Goal: Task Accomplishment & Management: Manage account settings

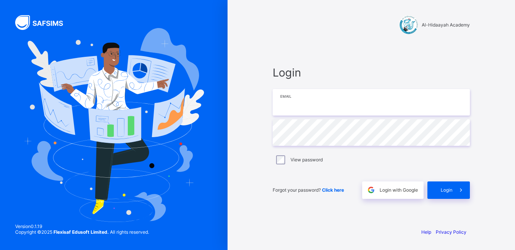
click at [300, 105] on input "email" at bounding box center [371, 102] width 197 height 27
type input "**********"
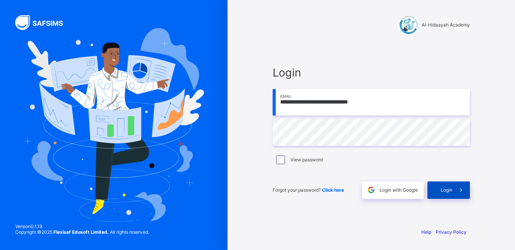
click at [444, 187] on div "Login" at bounding box center [449, 190] width 42 height 17
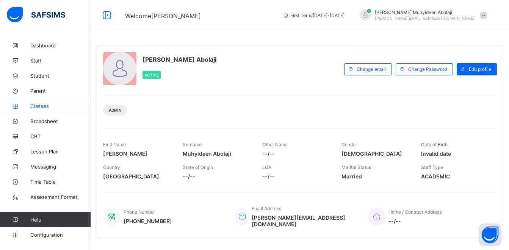
click at [46, 110] on link "Classes" at bounding box center [45, 106] width 91 height 15
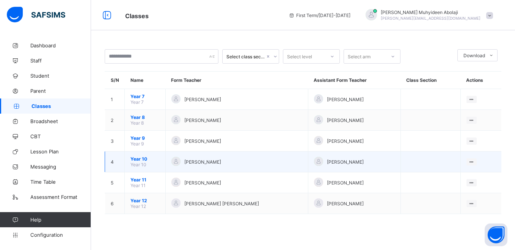
click at [146, 160] on span "Year 10" at bounding box center [145, 159] width 29 height 6
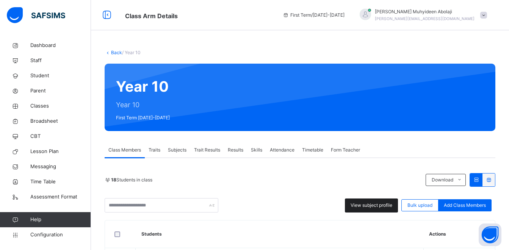
click at [369, 203] on span "View subject profile" at bounding box center [372, 205] width 42 height 7
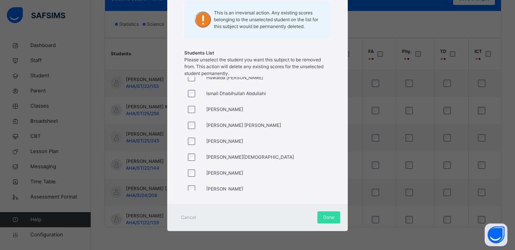
scroll to position [173, 0]
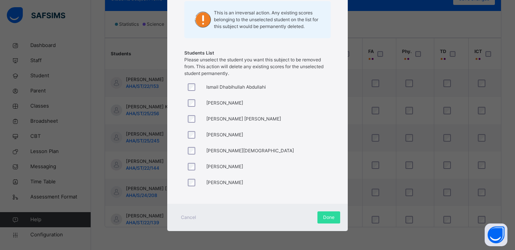
click at [190, 83] on div at bounding box center [193, 87] width 18 height 16
click at [325, 219] on span "Done" at bounding box center [328, 217] width 11 height 7
click at [323, 219] on span "Done" at bounding box center [328, 217] width 11 height 7
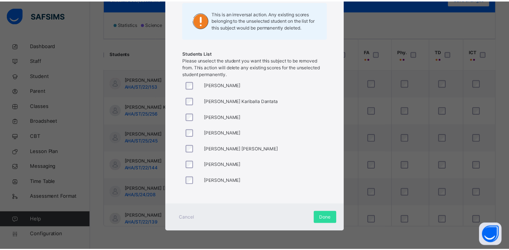
scroll to position [104, 0]
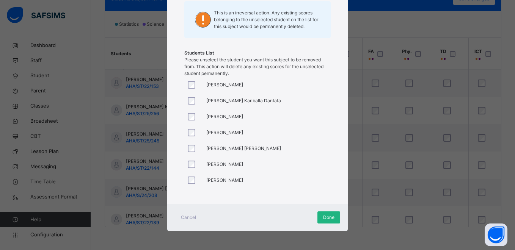
click at [330, 217] on span "Done" at bounding box center [328, 217] width 11 height 7
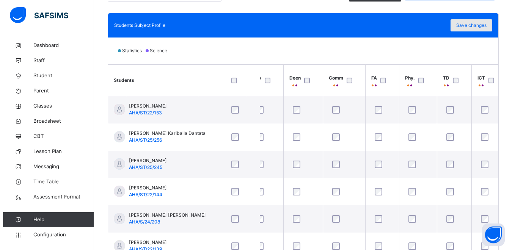
scroll to position [198, 0]
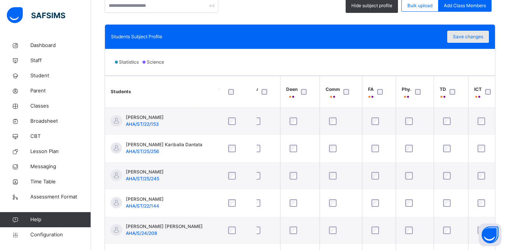
click at [476, 37] on span "Save changes" at bounding box center [468, 36] width 30 height 7
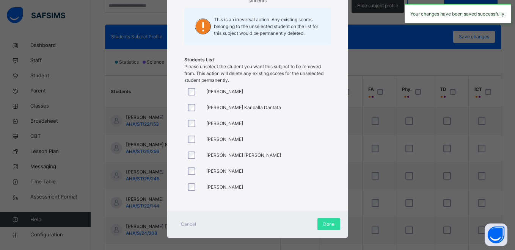
click at [186, 124] on div at bounding box center [193, 124] width 14 height 8
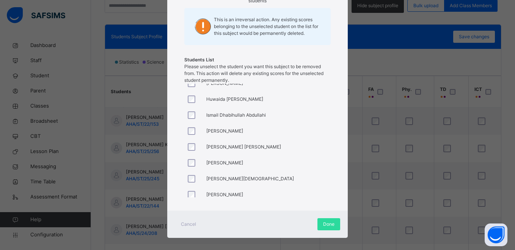
scroll to position [173, 0]
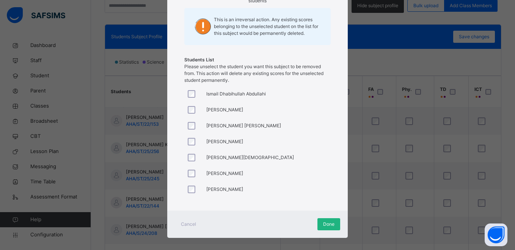
click at [323, 223] on span "Done" at bounding box center [328, 224] width 11 height 7
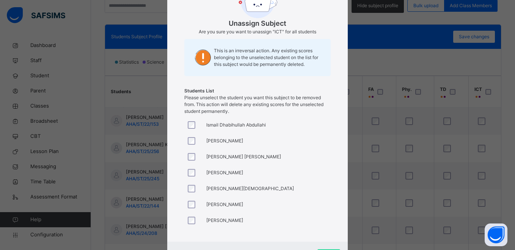
scroll to position [104, 0]
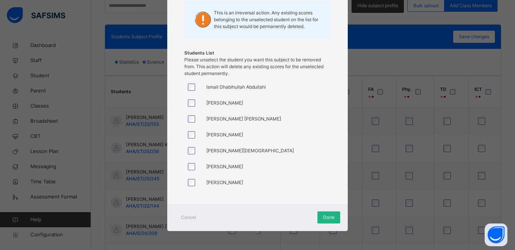
click at [323, 220] on span "Done" at bounding box center [328, 217] width 11 height 7
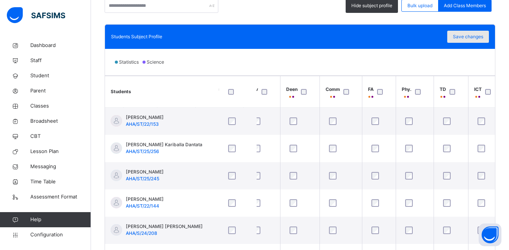
click at [471, 36] on span "Save changes" at bounding box center [468, 36] width 30 height 7
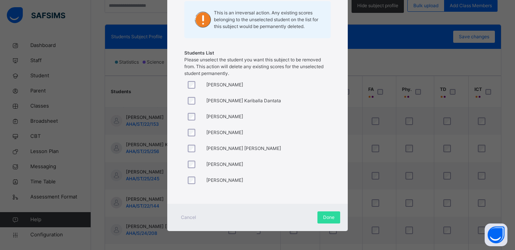
click at [194, 118] on div at bounding box center [193, 117] width 14 height 8
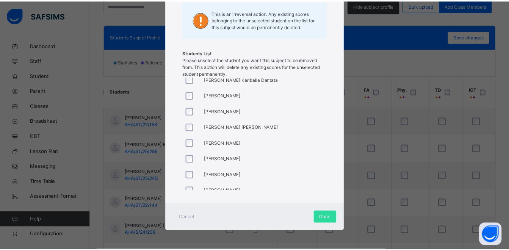
scroll to position [0, 0]
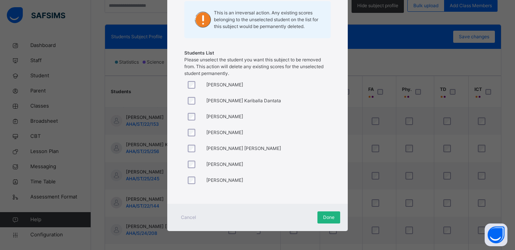
click at [329, 216] on span "Done" at bounding box center [328, 217] width 11 height 7
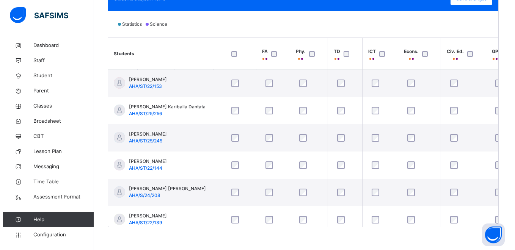
scroll to position [0, 813]
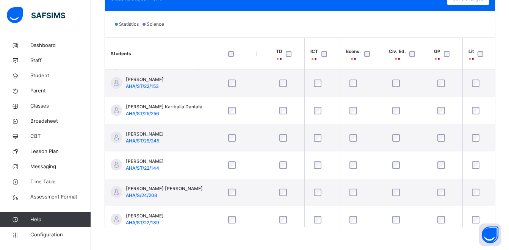
click at [362, 25] on div "Statistics Science" at bounding box center [300, 24] width 390 height 27
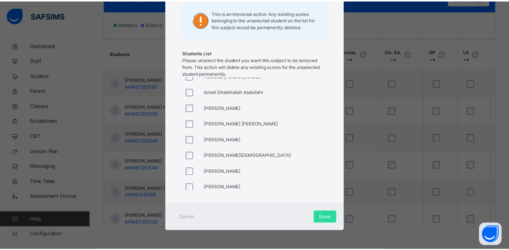
scroll to position [173, 0]
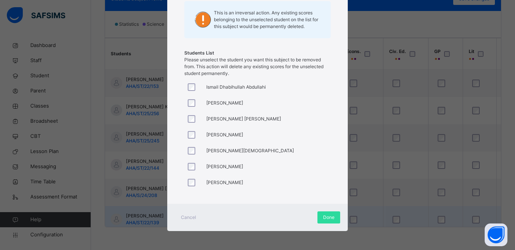
click at [323, 219] on span "Done" at bounding box center [328, 217] width 11 height 7
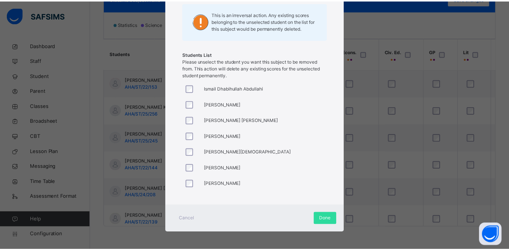
scroll to position [110, 0]
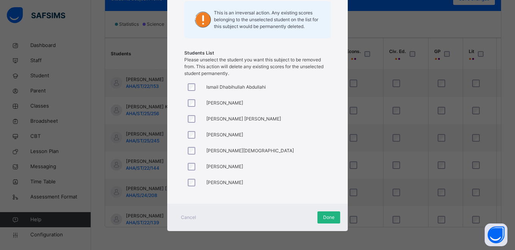
click at [326, 214] on span "Done" at bounding box center [328, 217] width 11 height 7
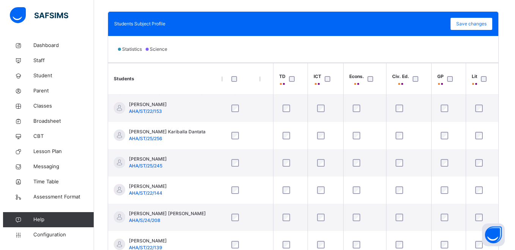
scroll to position [198, 0]
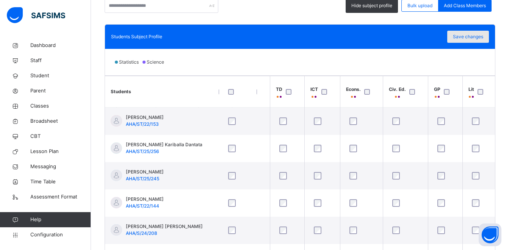
click at [475, 36] on span "Save changes" at bounding box center [468, 36] width 30 height 7
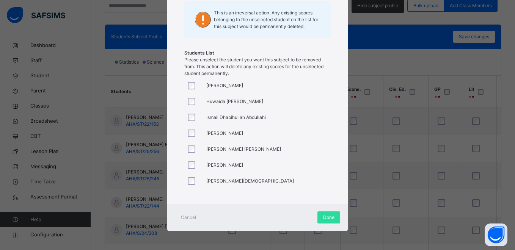
scroll to position [173, 0]
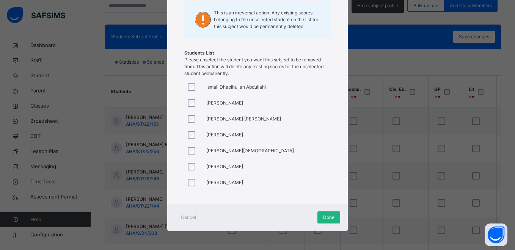
click at [319, 218] on div "Done" at bounding box center [329, 218] width 23 height 12
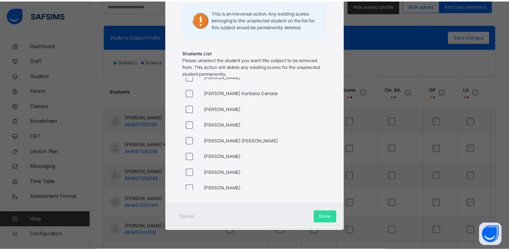
scroll to position [0, 0]
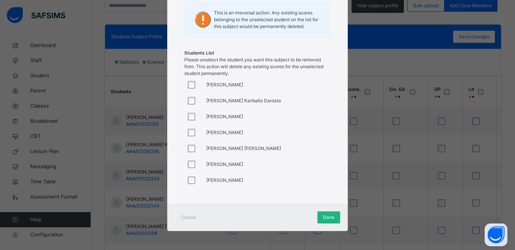
click at [325, 220] on span "Done" at bounding box center [328, 217] width 11 height 7
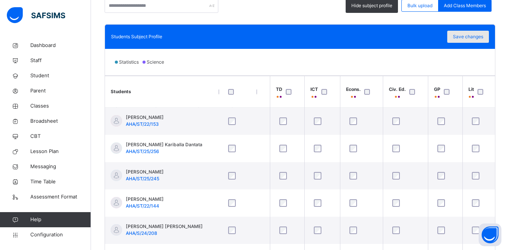
click at [466, 36] on span "Save changes" at bounding box center [468, 36] width 30 height 7
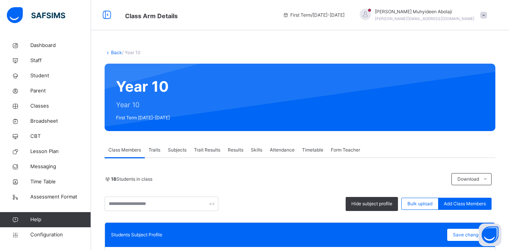
click at [487, 15] on span at bounding box center [484, 15] width 7 height 7
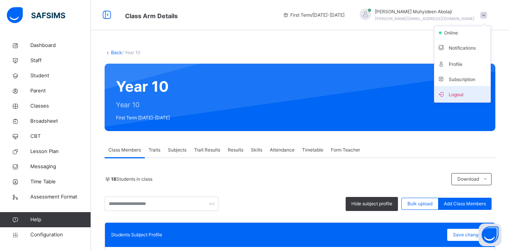
click at [468, 93] on span "Logout" at bounding box center [463, 94] width 50 height 10
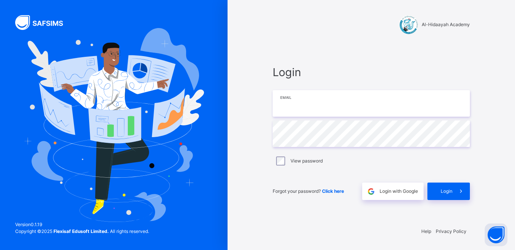
click at [327, 108] on input "email" at bounding box center [371, 103] width 197 height 27
type input "**********"
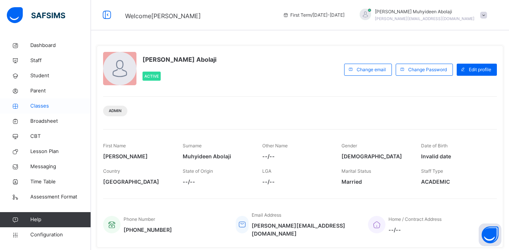
click at [42, 104] on span "Classes" at bounding box center [60, 106] width 61 height 8
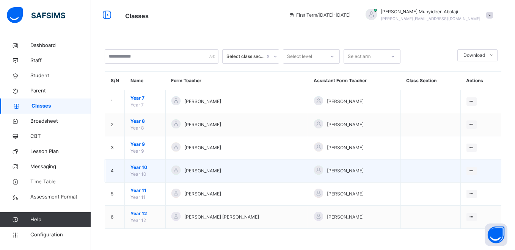
click at [139, 168] on span "Year 10" at bounding box center [145, 167] width 29 height 7
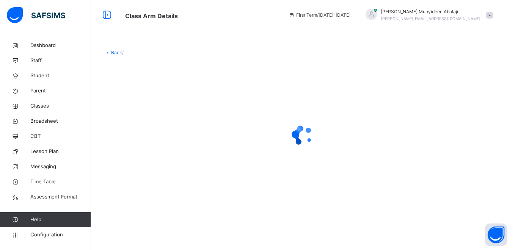
click at [360, 172] on div at bounding box center [303, 136] width 397 height 144
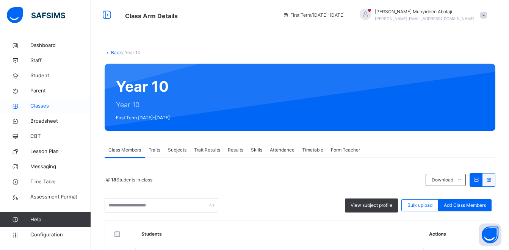
drag, startPoint x: 43, startPoint y: 107, endPoint x: 52, endPoint y: 104, distance: 8.7
click at [42, 107] on span "Classes" at bounding box center [60, 106] width 61 height 8
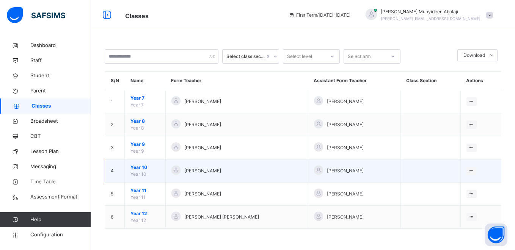
click at [136, 171] on span "Year 10" at bounding box center [145, 167] width 29 height 7
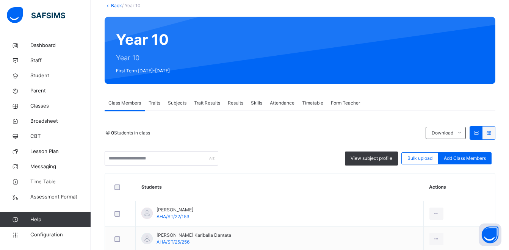
scroll to position [118, 0]
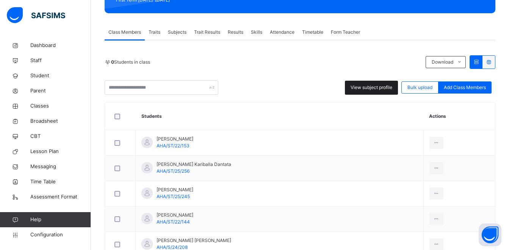
click at [379, 86] on span "View subject profile" at bounding box center [372, 87] width 42 height 7
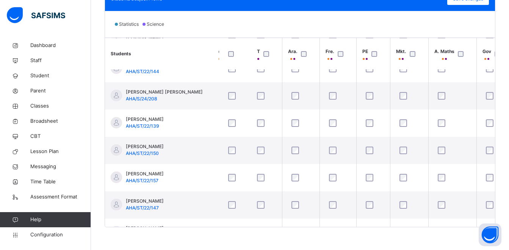
scroll to position [97, 393]
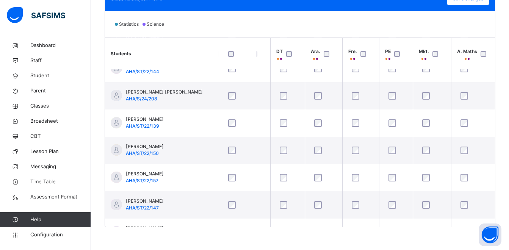
click at [239, 250] on div "Back / Year 10 Year 10 Year 10 First Term [DATE]-[DATE] Class Members Traits Su…" at bounding box center [300, 26] width 418 height 449
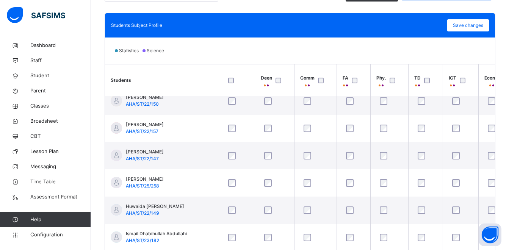
scroll to position [198, 0]
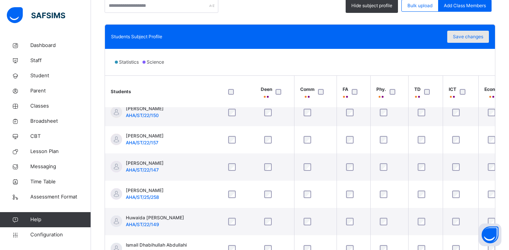
click at [476, 39] on span "Save changes" at bounding box center [468, 36] width 30 height 7
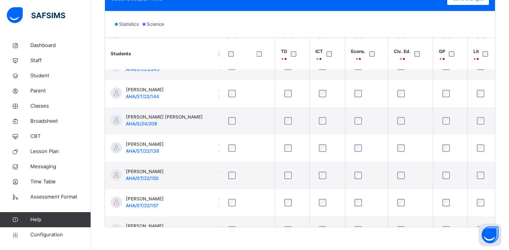
scroll to position [72, 787]
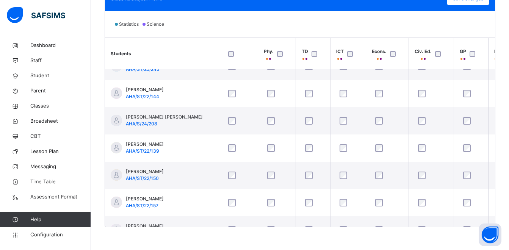
click at [431, 228] on div "Back / Year 10 Year 10 Year 10 First Term [DATE]-[DATE] Class Members Traits Su…" at bounding box center [300, 26] width 418 height 449
click at [430, 226] on div "Students Subject Profile Save changes Statistics Science Students Bio. Chem. [D…" at bounding box center [300, 106] width 391 height 241
click at [417, 230] on div "Back / Year 10 Year 10 Year 10 First Term [DATE]-[DATE] Class Members Traits Su…" at bounding box center [300, 26] width 418 height 449
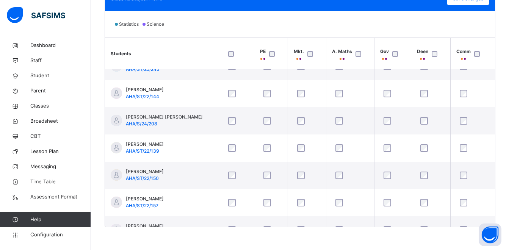
scroll to position [198, 0]
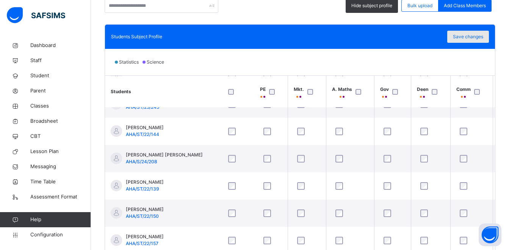
click at [472, 36] on span "Save changes" at bounding box center [468, 36] width 30 height 7
click at [473, 38] on span "Save changes" at bounding box center [468, 36] width 30 height 7
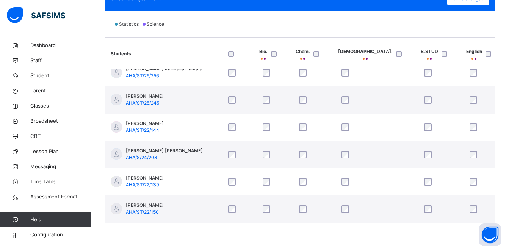
scroll to position [38, 0]
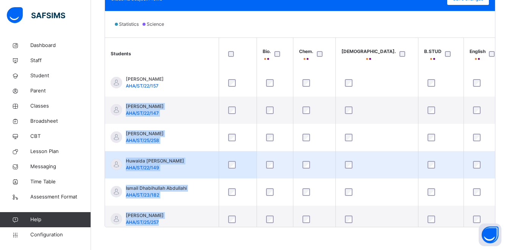
drag, startPoint x: 219, startPoint y: 224, endPoint x: 228, endPoint y: 221, distance: 9.2
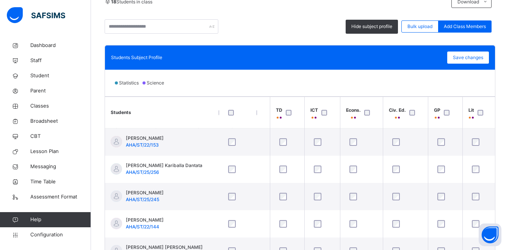
scroll to position [160, 0]
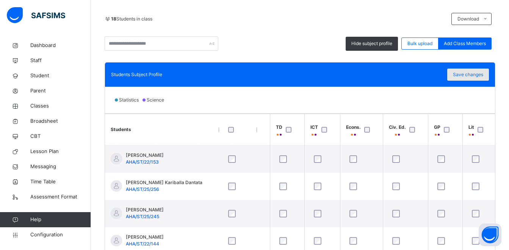
click at [475, 72] on span "Save changes" at bounding box center [468, 74] width 30 height 7
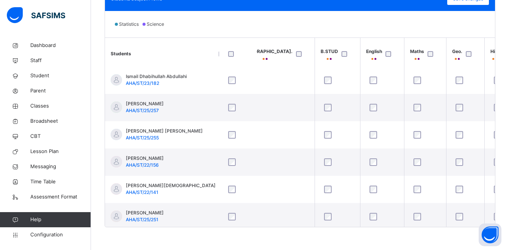
scroll to position [303, 97]
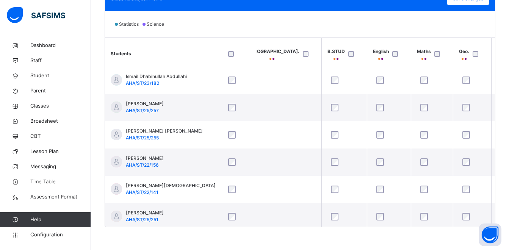
drag, startPoint x: 208, startPoint y: 237, endPoint x: 204, endPoint y: 237, distance: 4.6
click at [205, 237] on div "Back / Year 10 Year 10 Year 10 First Term [DATE]-[DATE] Class Members Traits Su…" at bounding box center [300, 26] width 418 height 449
click at [201, 237] on div "Back / Year 10 Year 10 Year 10 First Term [DATE]-[DATE] Class Members Traits Su…" at bounding box center [300, 26] width 418 height 449
click at [193, 237] on div "Back / Year 10 Year 10 Year 10 First Term [DATE]-[DATE] Class Members Traits Su…" at bounding box center [300, 26] width 418 height 449
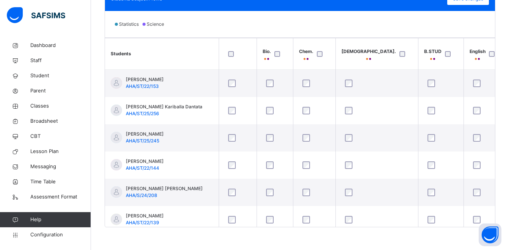
scroll to position [160, 0]
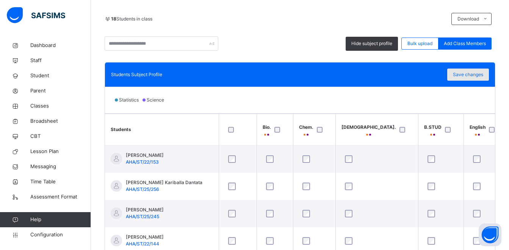
click at [476, 75] on span "Save changes" at bounding box center [468, 74] width 30 height 7
click at [343, 45] on div "Hide subject profile Bulk upload Add Class Members" at bounding box center [300, 43] width 391 height 14
click at [42, 105] on span "Classes" at bounding box center [60, 106] width 61 height 8
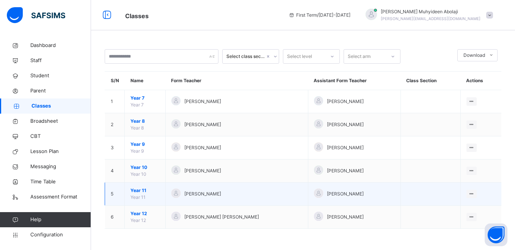
click at [142, 189] on span "Year 11" at bounding box center [145, 190] width 29 height 7
